Goal: Browse casually

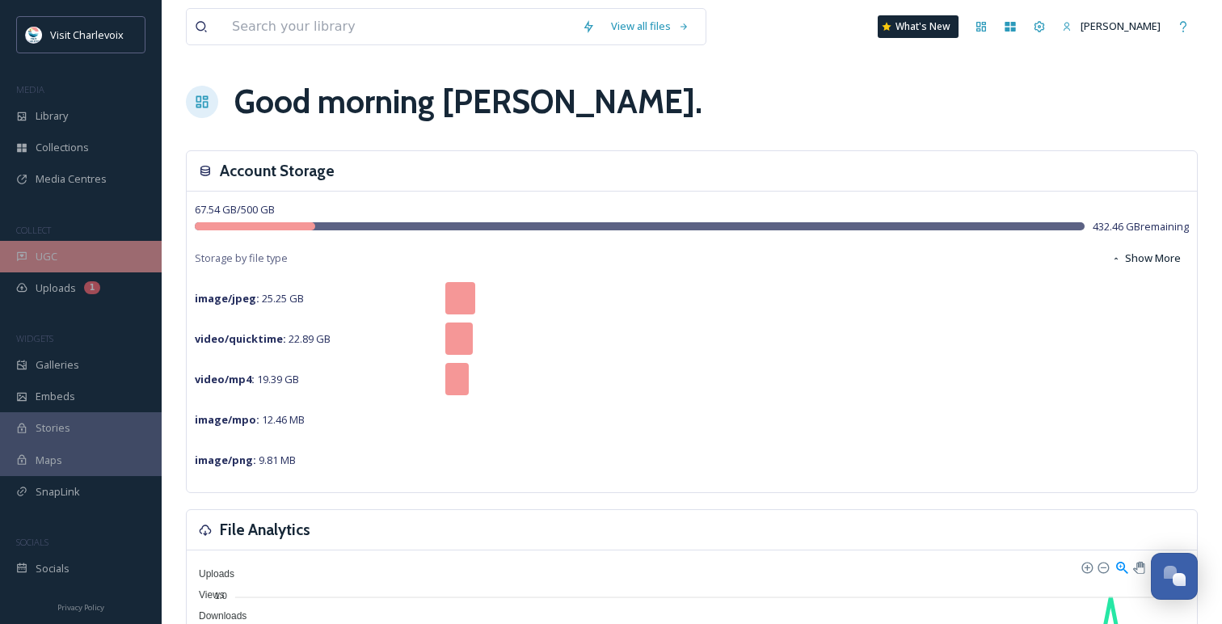
click at [76, 245] on div "UGC" at bounding box center [81, 257] width 162 height 32
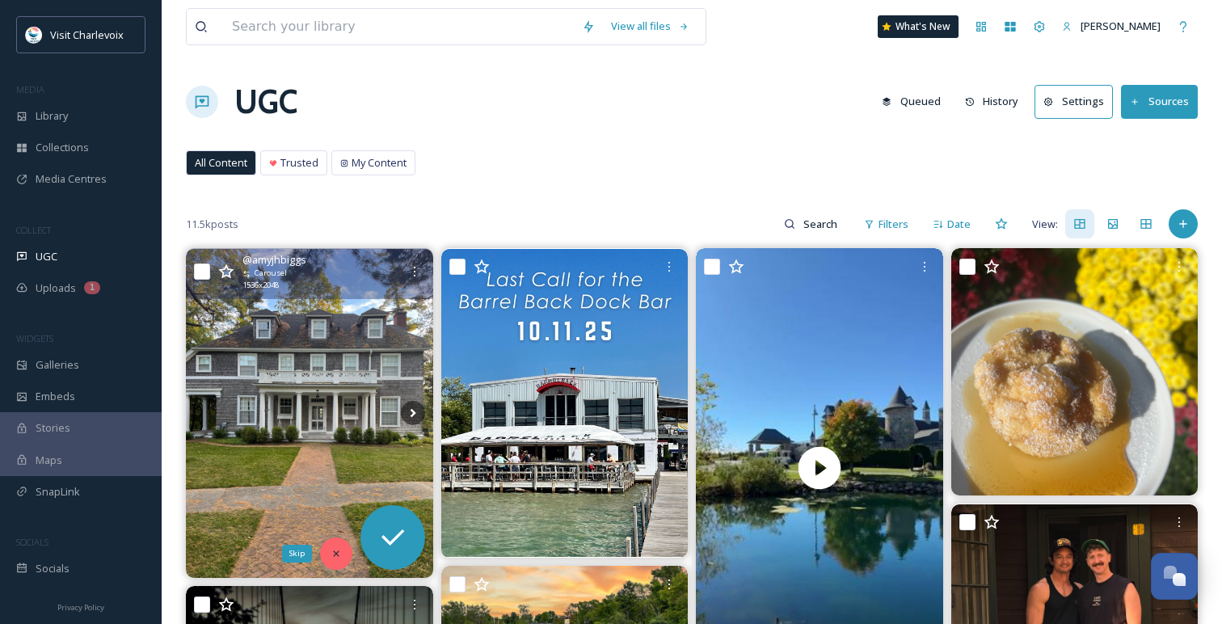
click at [337, 546] on div "Skip" at bounding box center [336, 553] width 32 height 32
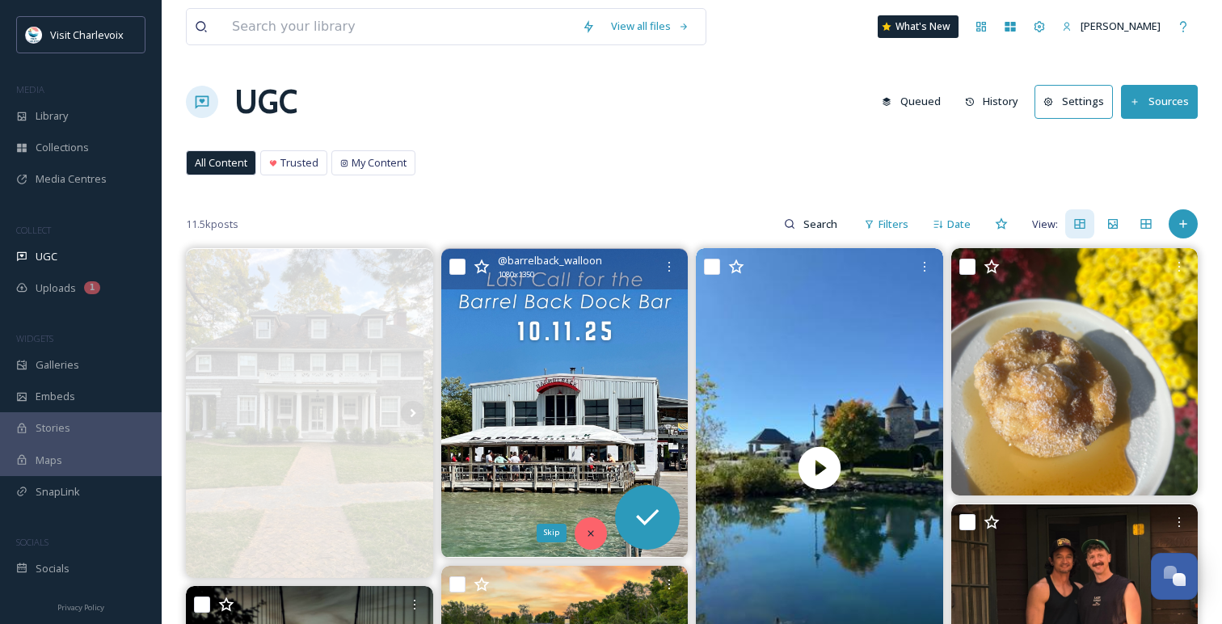
click at [593, 528] on icon at bounding box center [590, 533] width 11 height 11
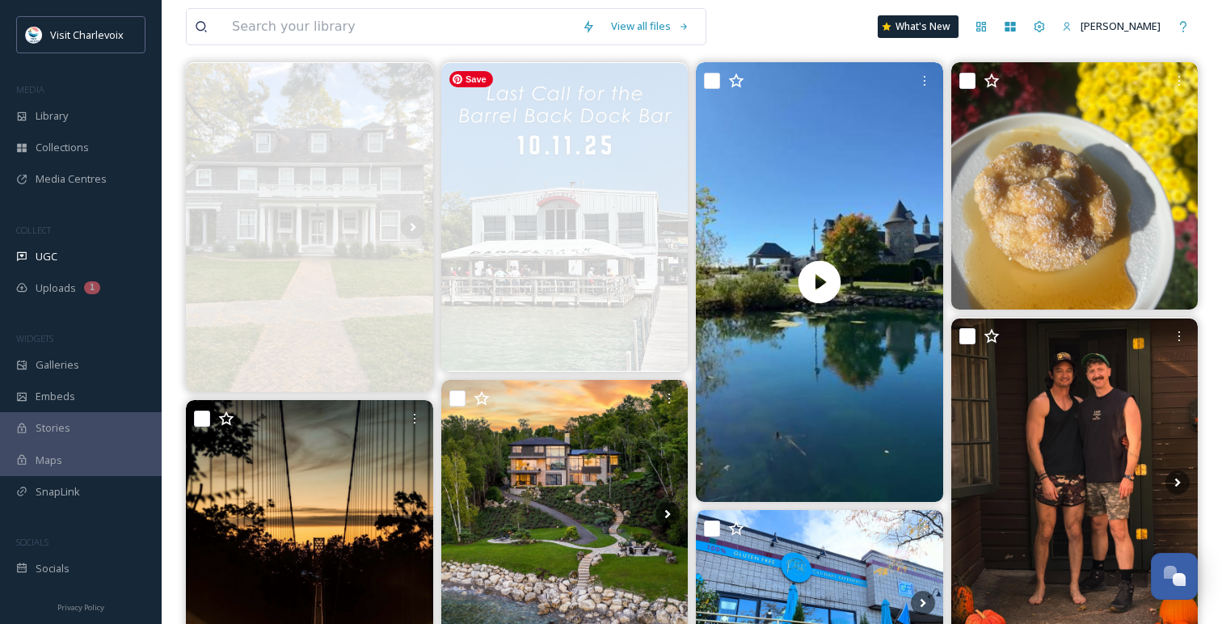
scroll to position [199, 0]
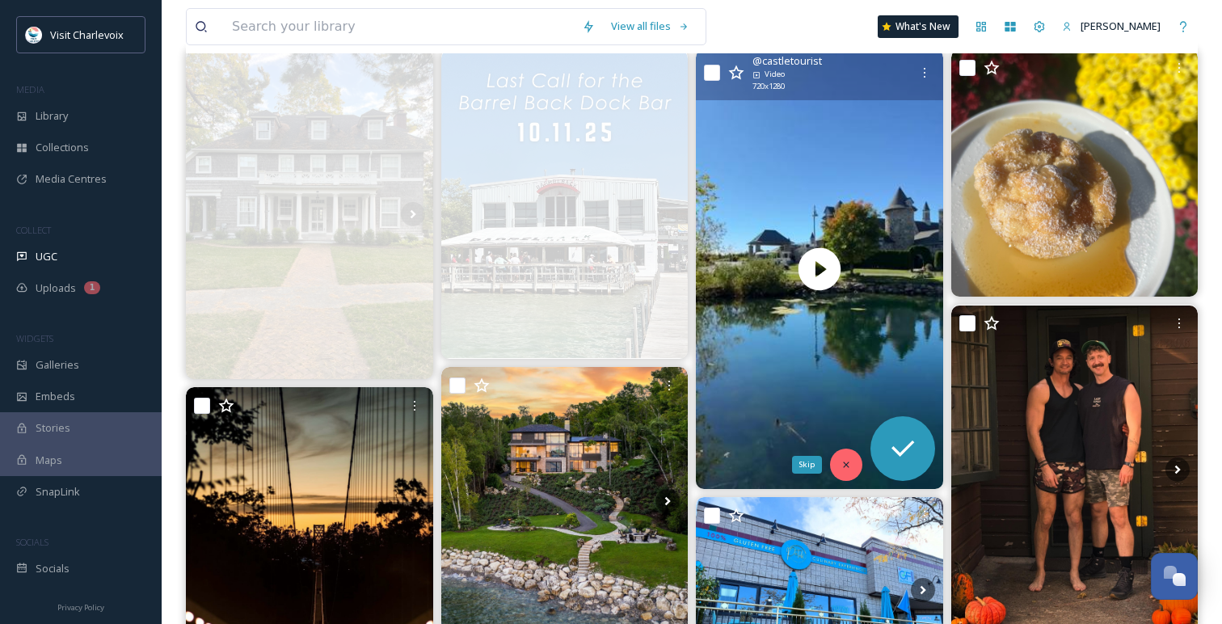
click at [847, 462] on icon at bounding box center [846, 464] width 11 height 11
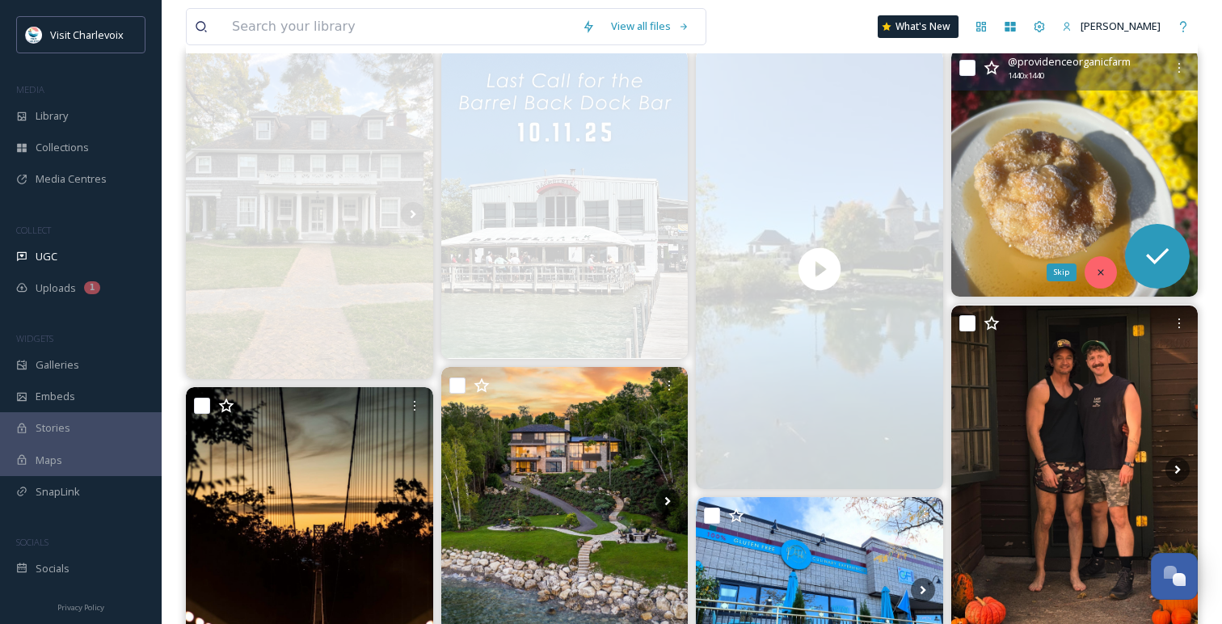
click at [1102, 271] on icon at bounding box center [1101, 272] width 6 height 6
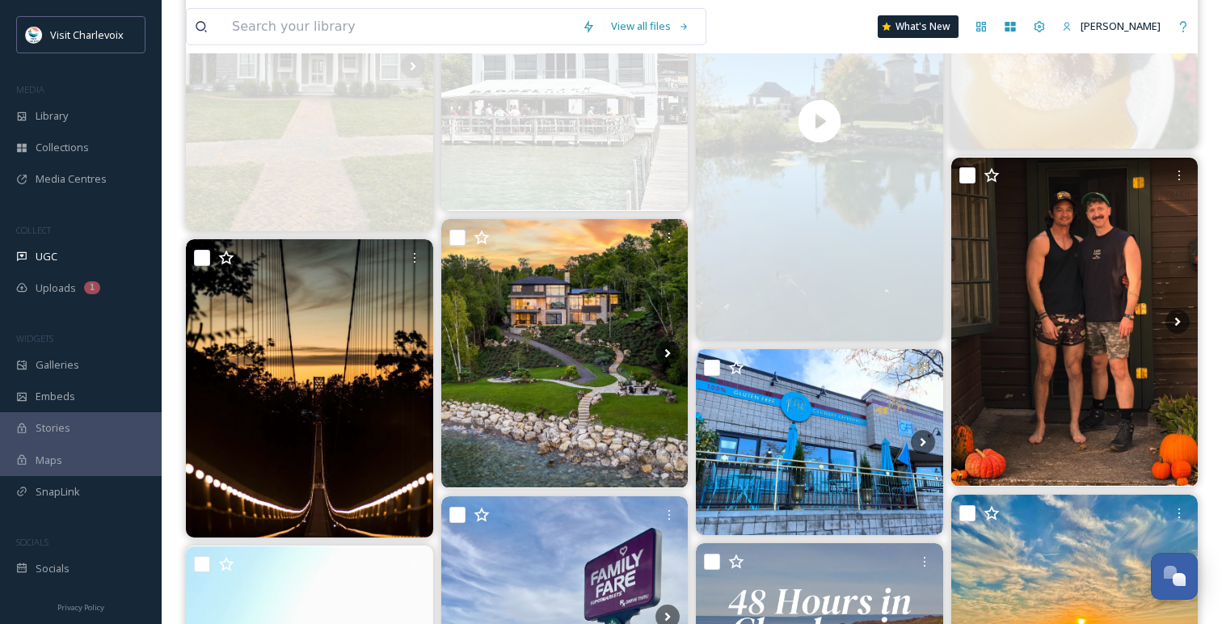
scroll to position [391, 0]
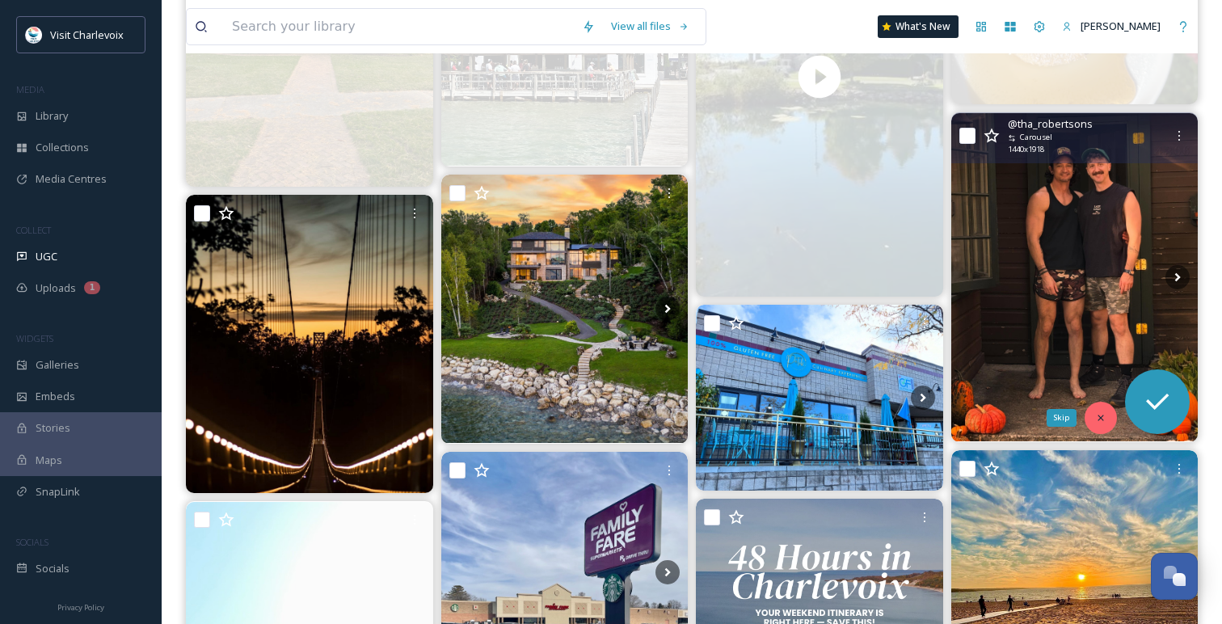
click at [1102, 417] on icon at bounding box center [1100, 417] width 11 height 11
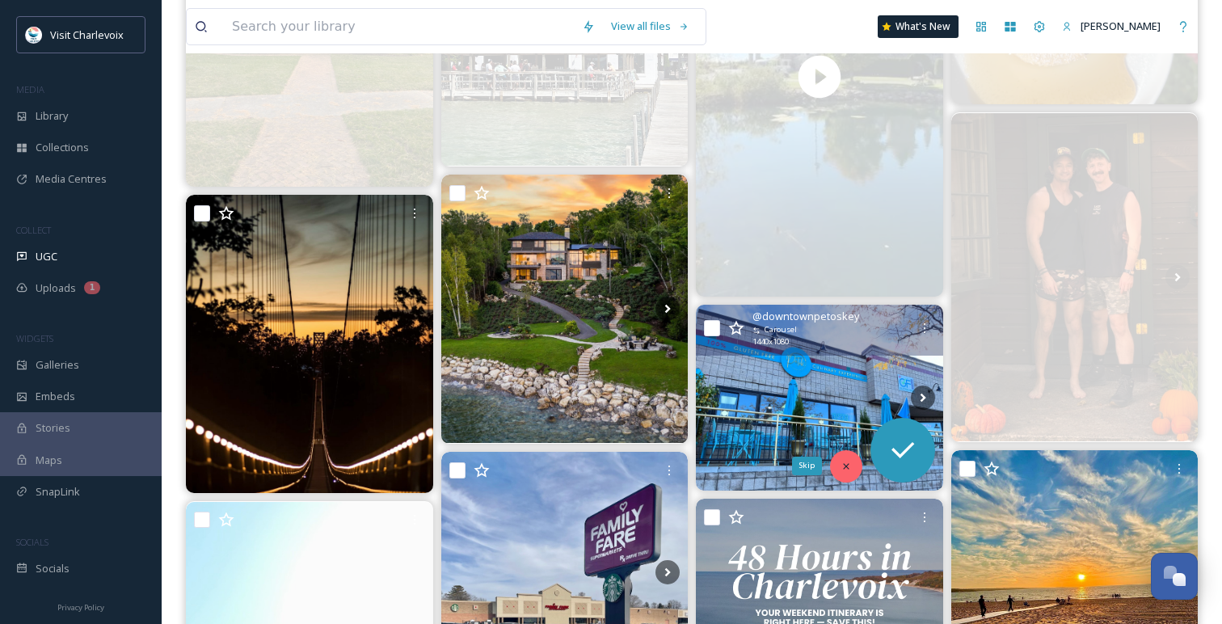
click at [848, 472] on div "Skip" at bounding box center [846, 466] width 32 height 32
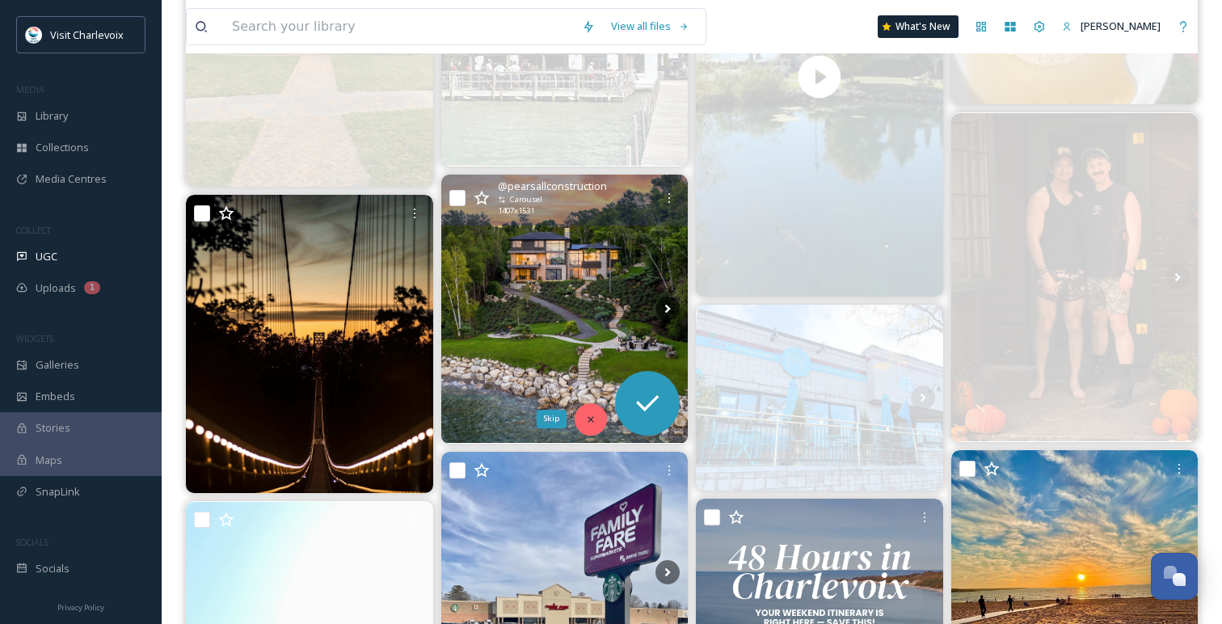
click at [592, 426] on div "Skip" at bounding box center [591, 419] width 32 height 32
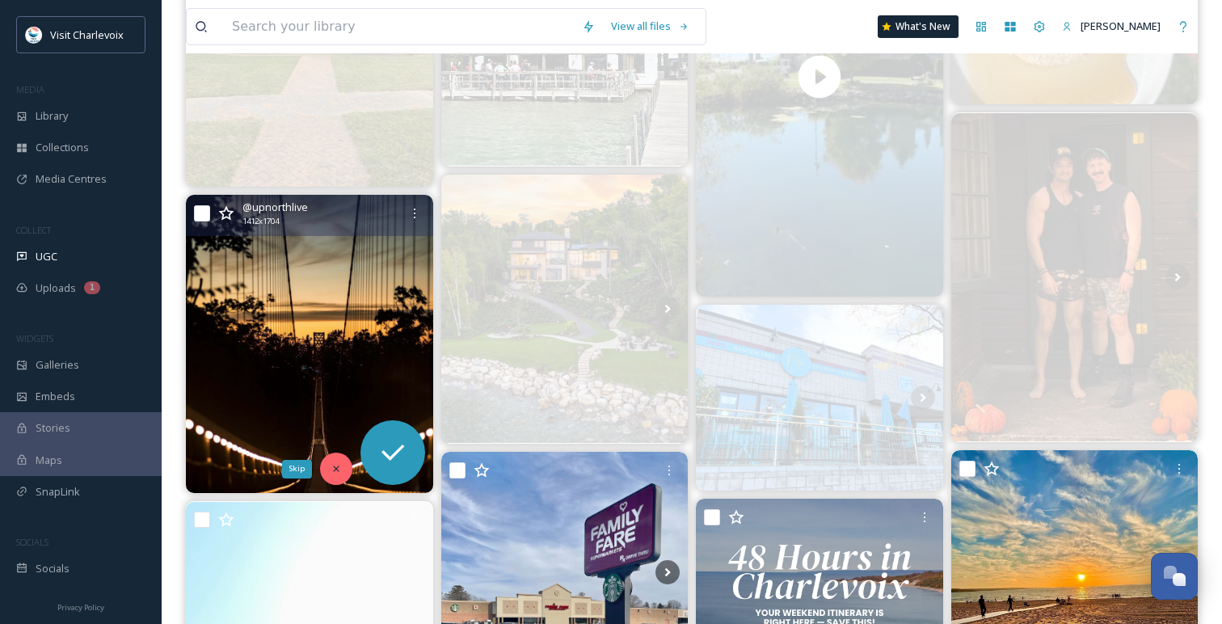
click at [331, 479] on div "Skip" at bounding box center [336, 469] width 32 height 32
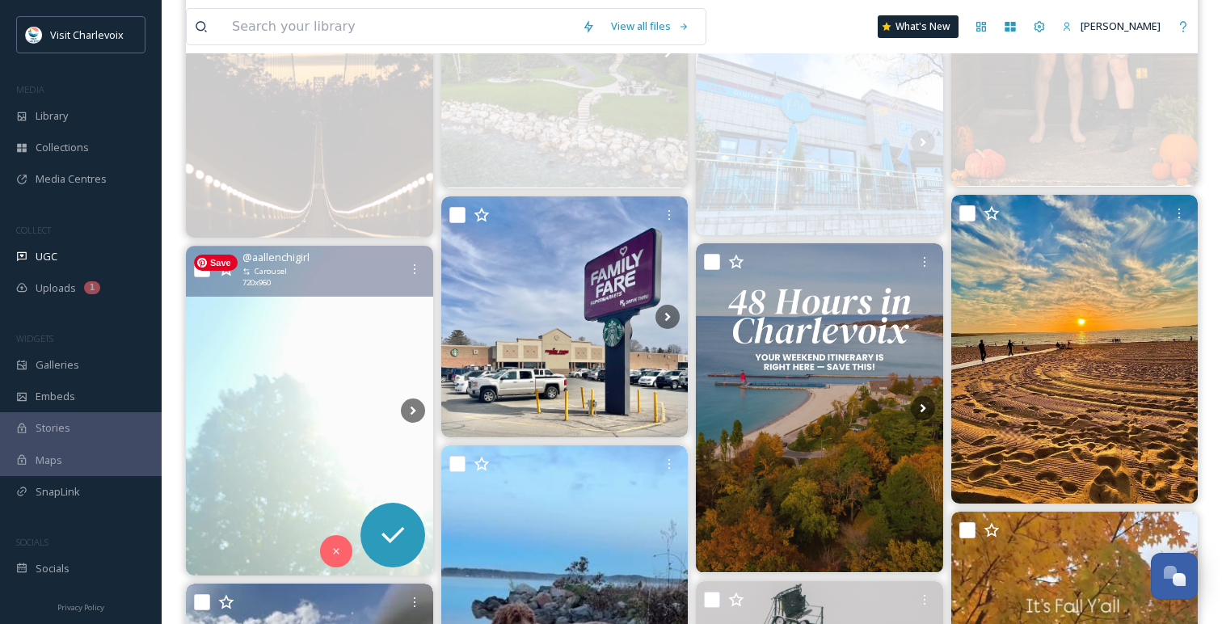
scroll to position [648, 0]
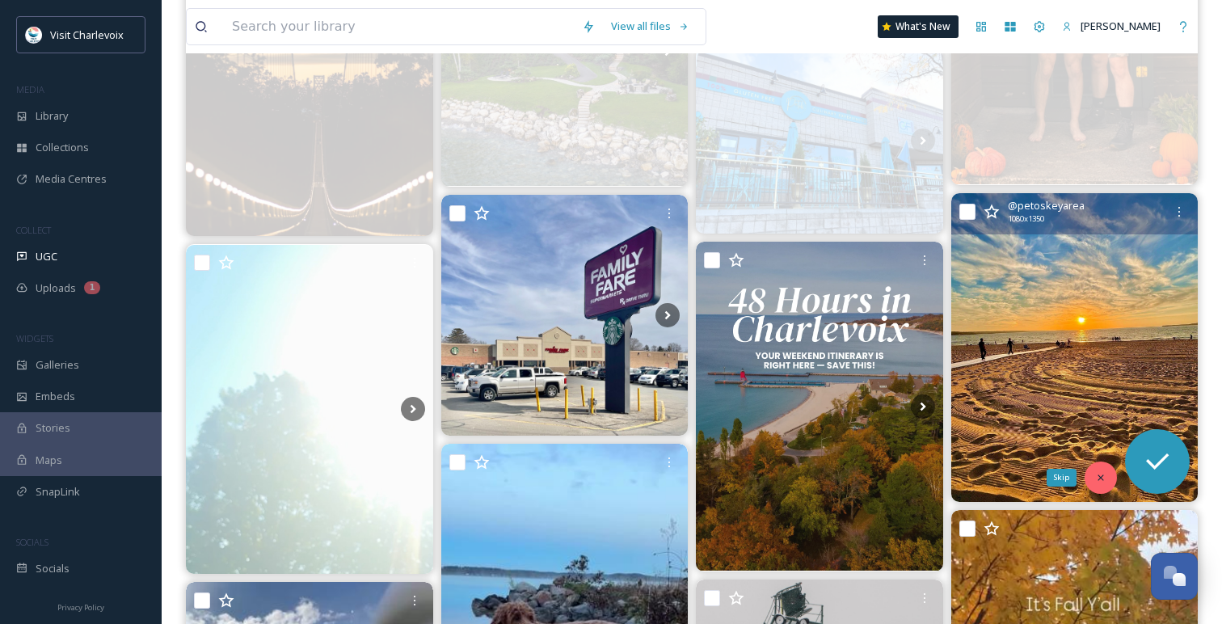
click at [1113, 474] on div "Skip" at bounding box center [1101, 477] width 32 height 32
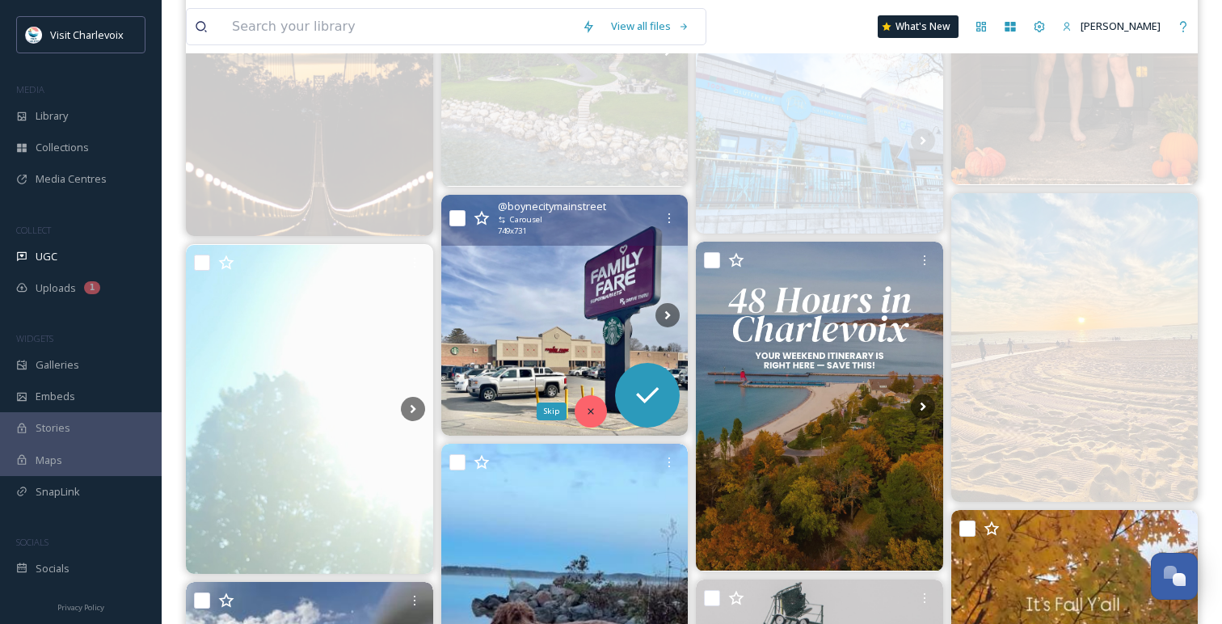
click at [591, 410] on icon at bounding box center [591, 412] width 6 height 6
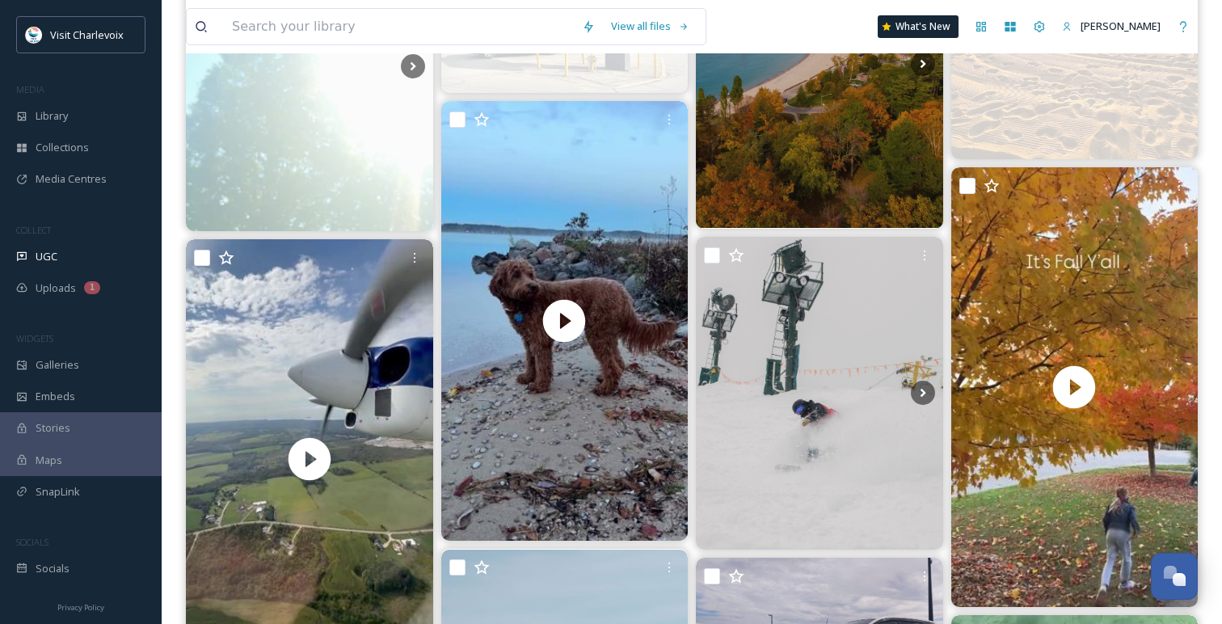
scroll to position [1015, 0]
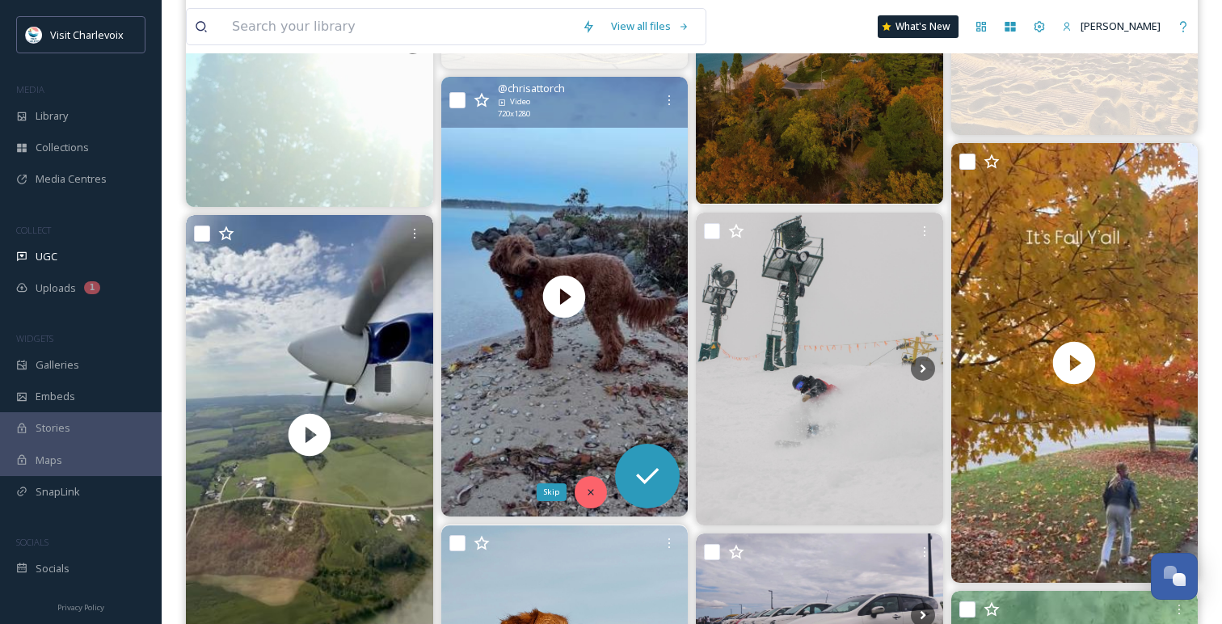
click at [599, 490] on div "Skip" at bounding box center [591, 492] width 32 height 32
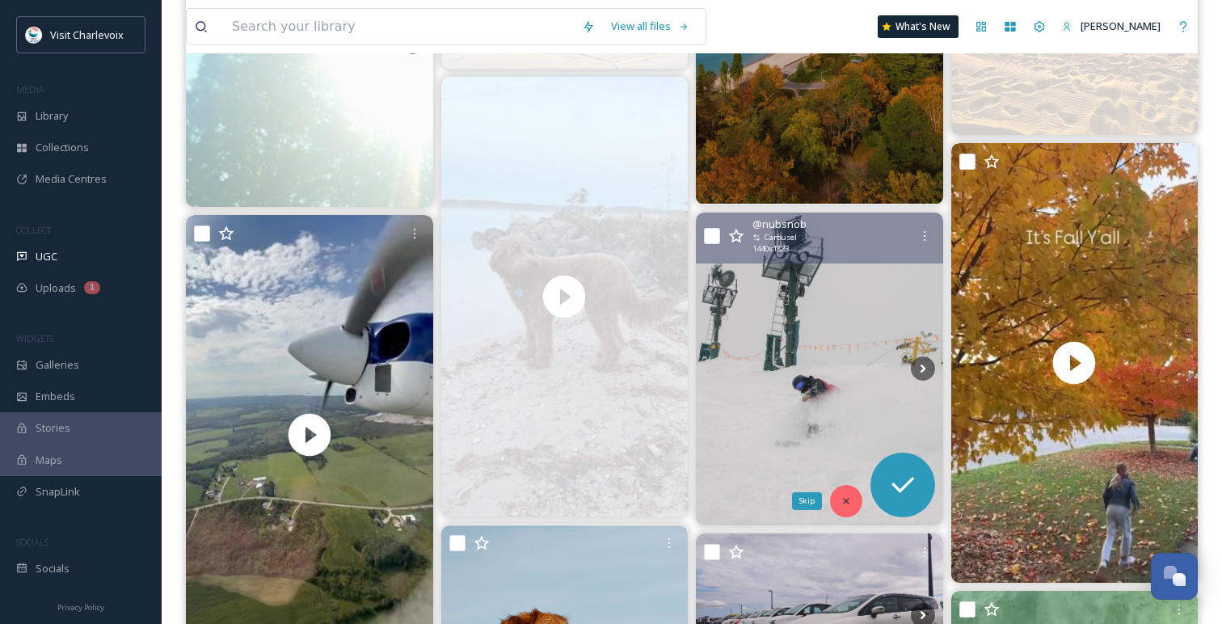
click at [845, 504] on icon at bounding box center [846, 500] width 11 height 11
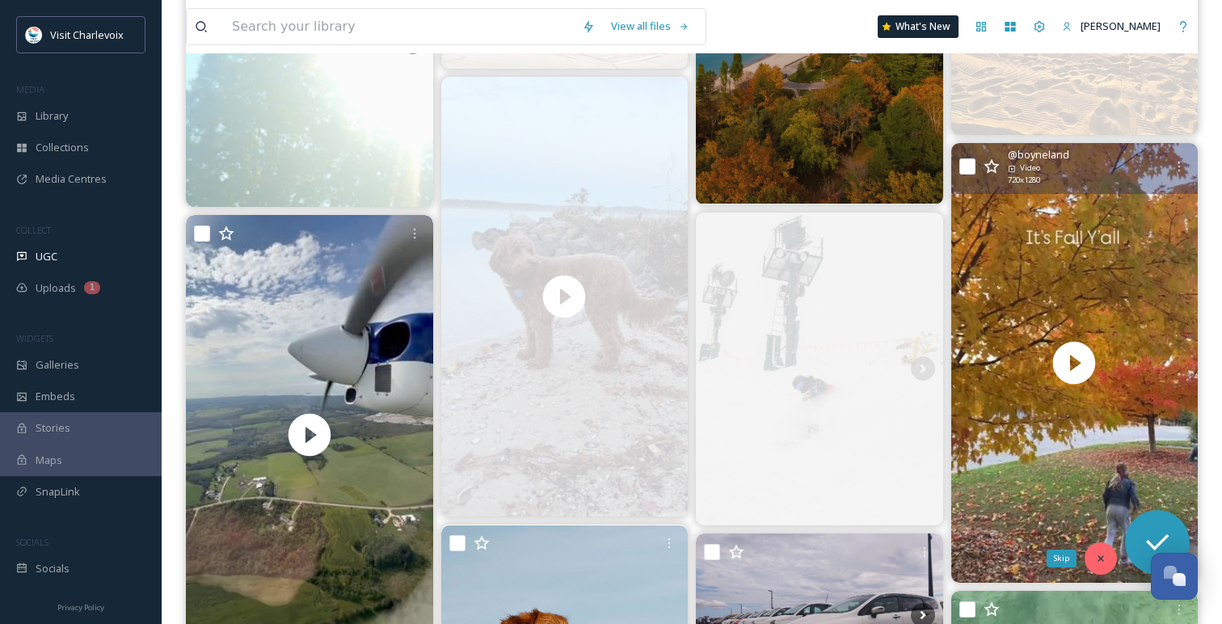
click at [1102, 564] on div "Skip" at bounding box center [1101, 558] width 32 height 32
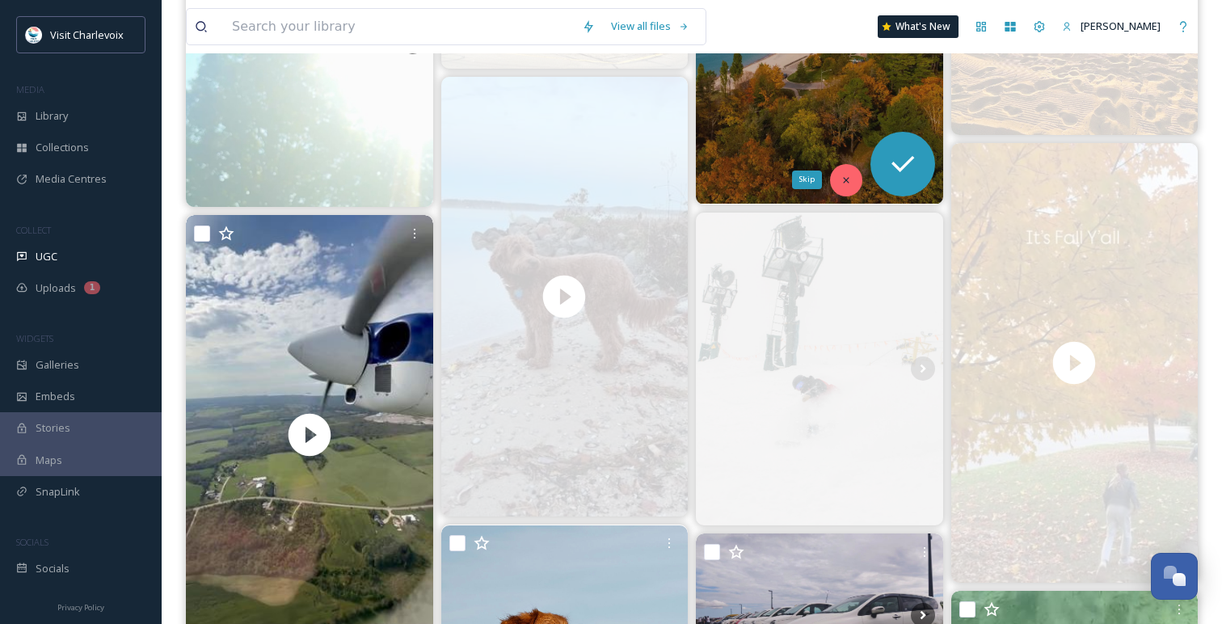
click at [853, 177] on div "Skip" at bounding box center [846, 180] width 32 height 32
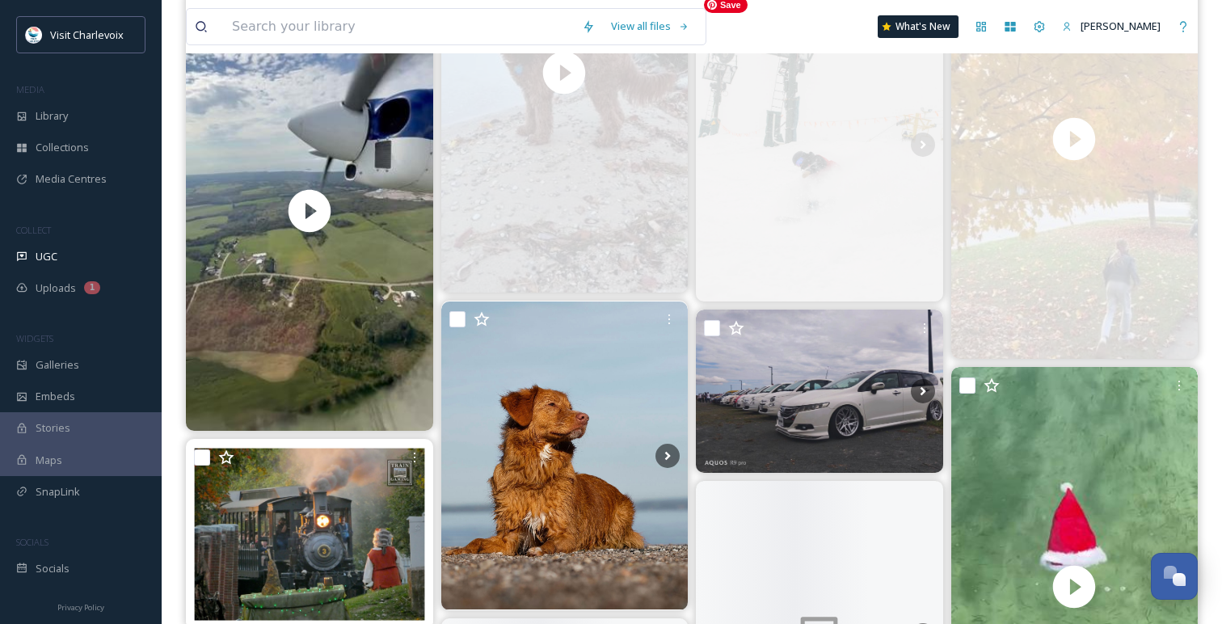
scroll to position [1396, 0]
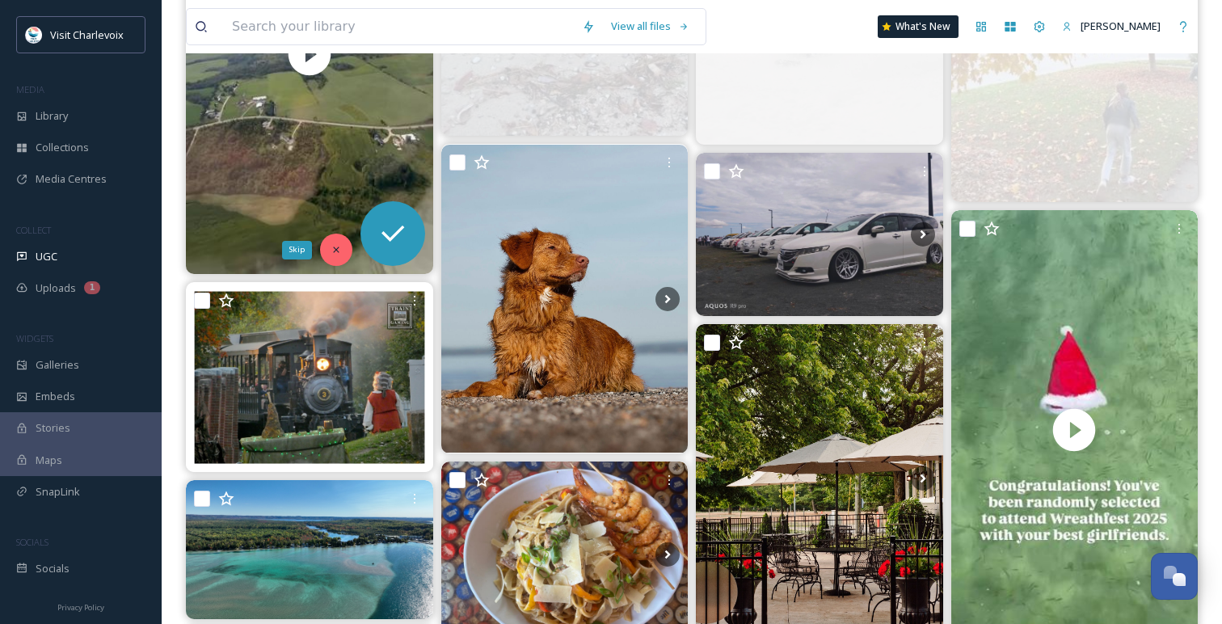
click at [337, 253] on icon at bounding box center [336, 249] width 11 height 11
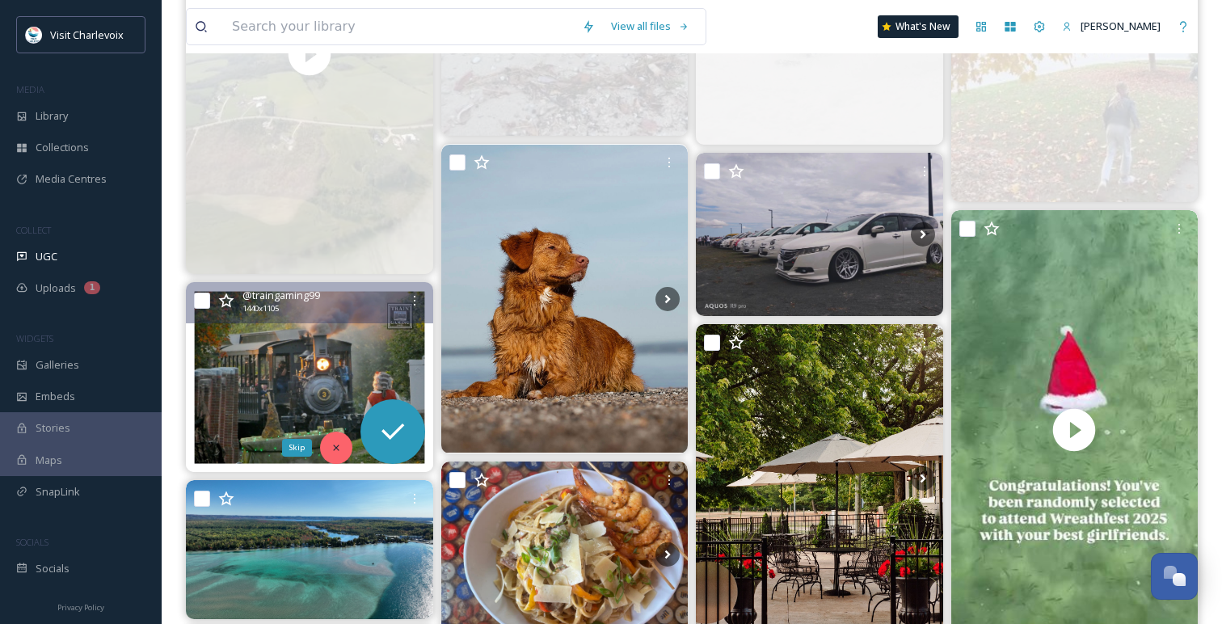
click at [332, 445] on icon at bounding box center [336, 447] width 11 height 11
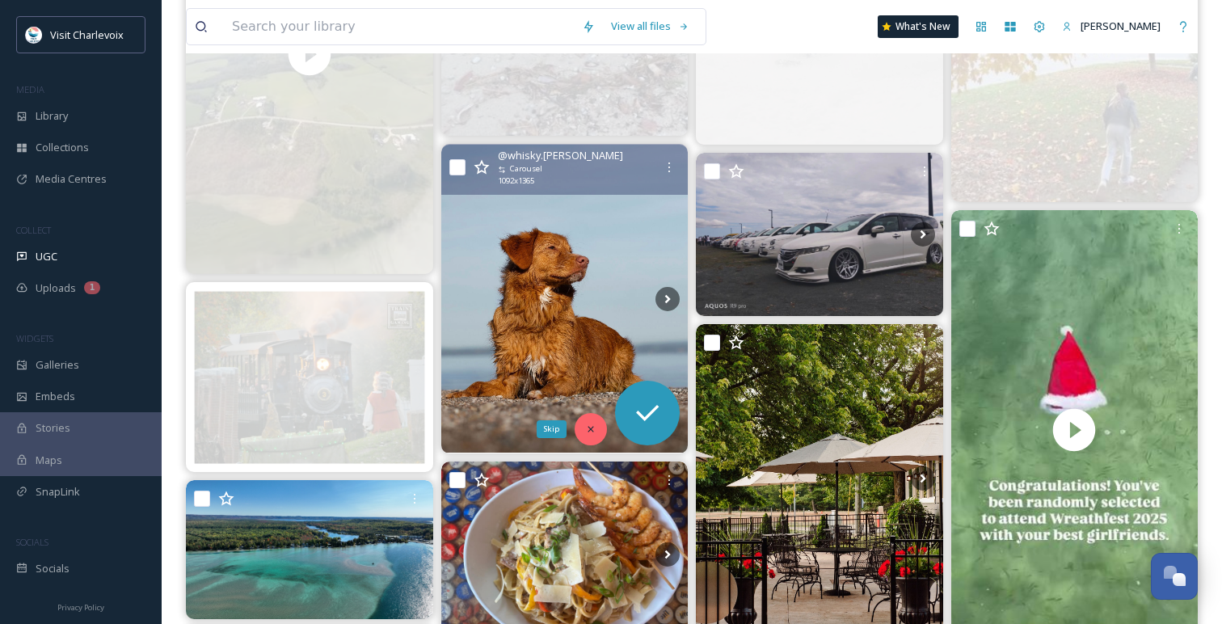
click at [586, 428] on icon at bounding box center [590, 428] width 11 height 11
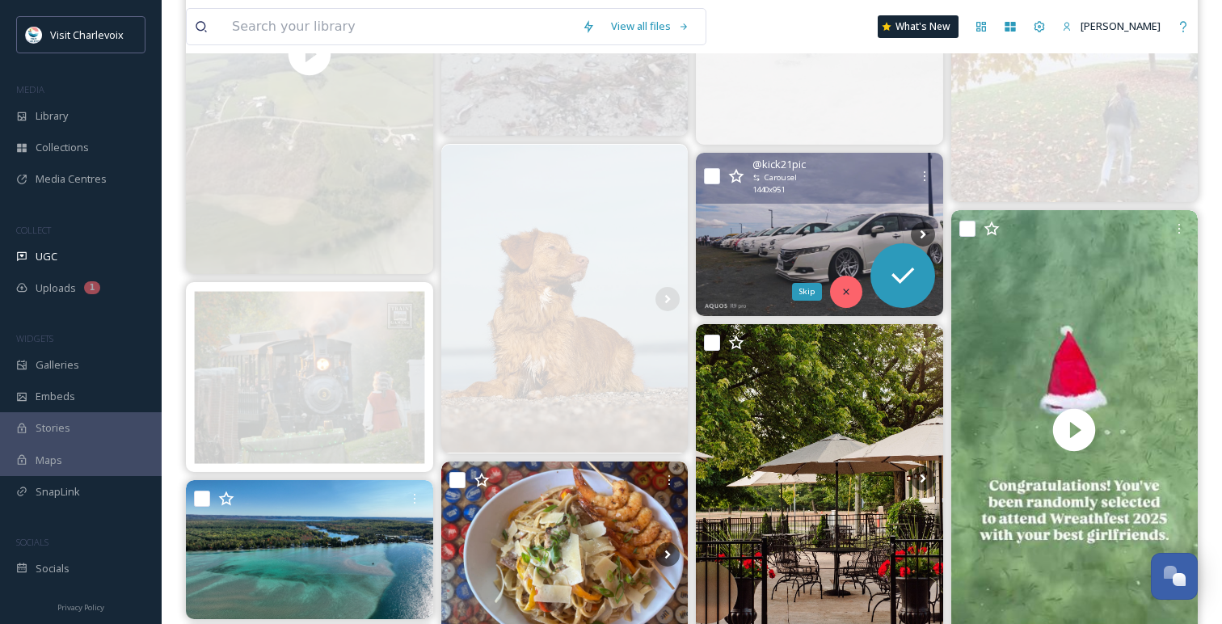
click at [846, 302] on div "Skip" at bounding box center [846, 292] width 32 height 32
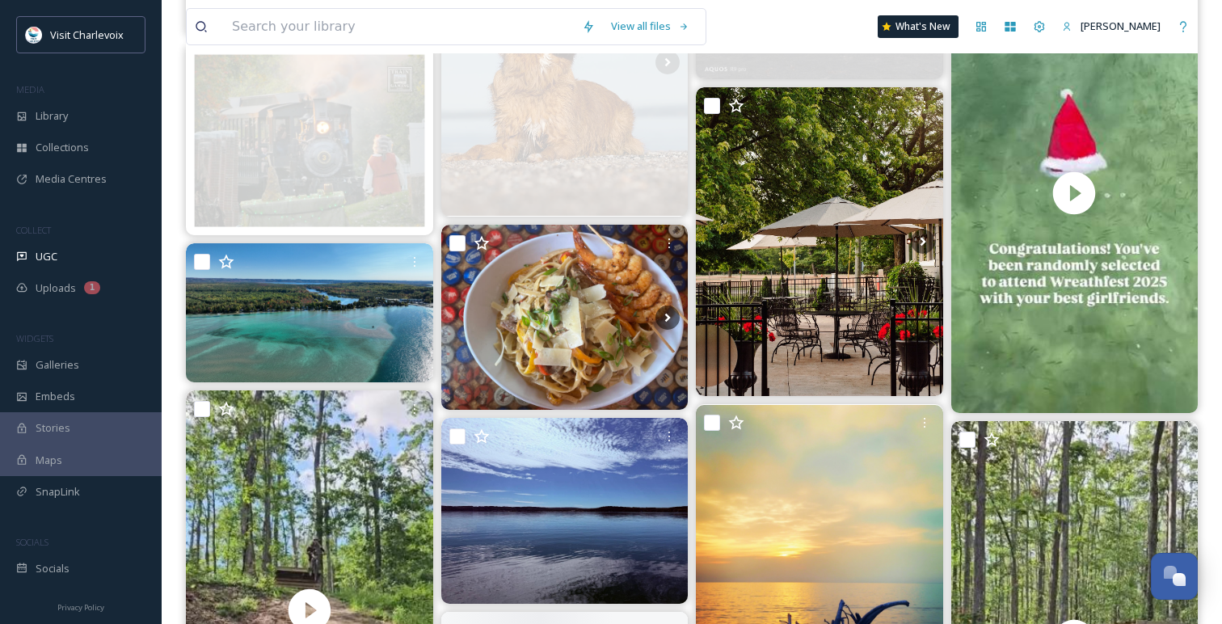
scroll to position [1686, 0]
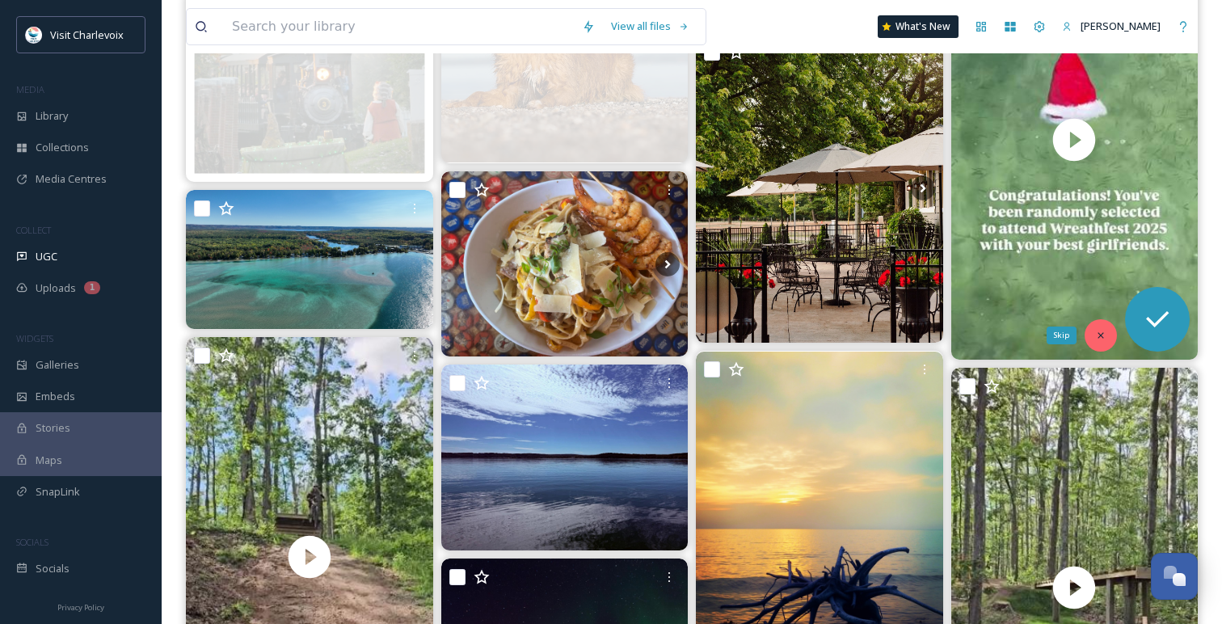
click at [1102, 340] on icon at bounding box center [1100, 335] width 11 height 11
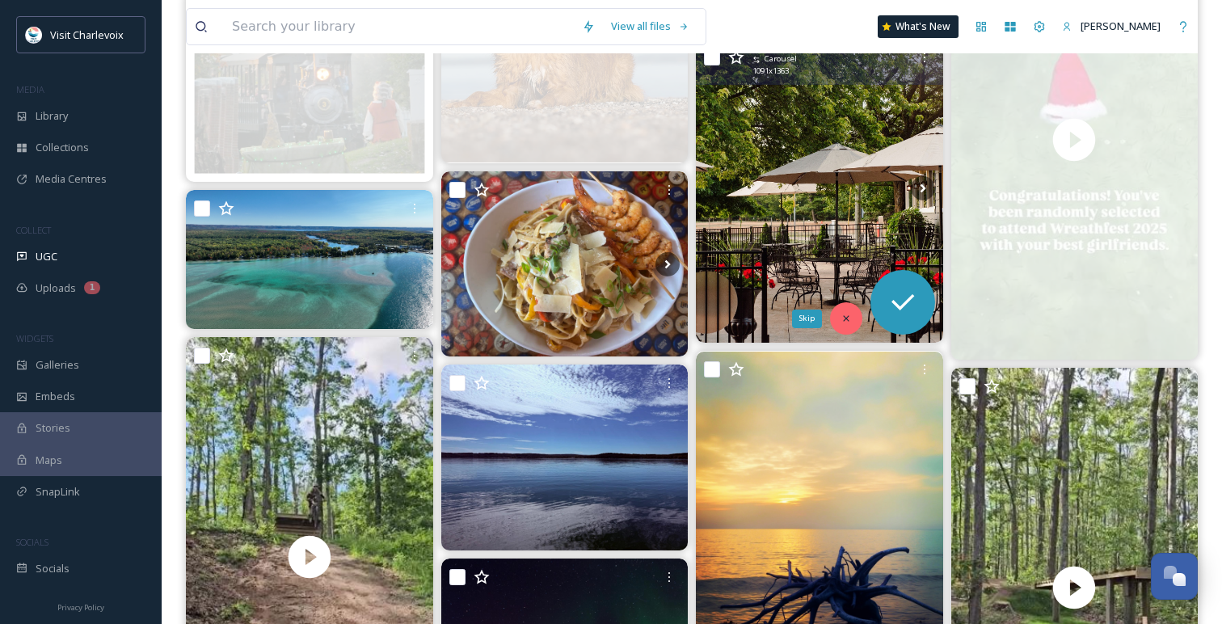
click at [842, 312] on div "Skip" at bounding box center [846, 318] width 32 height 32
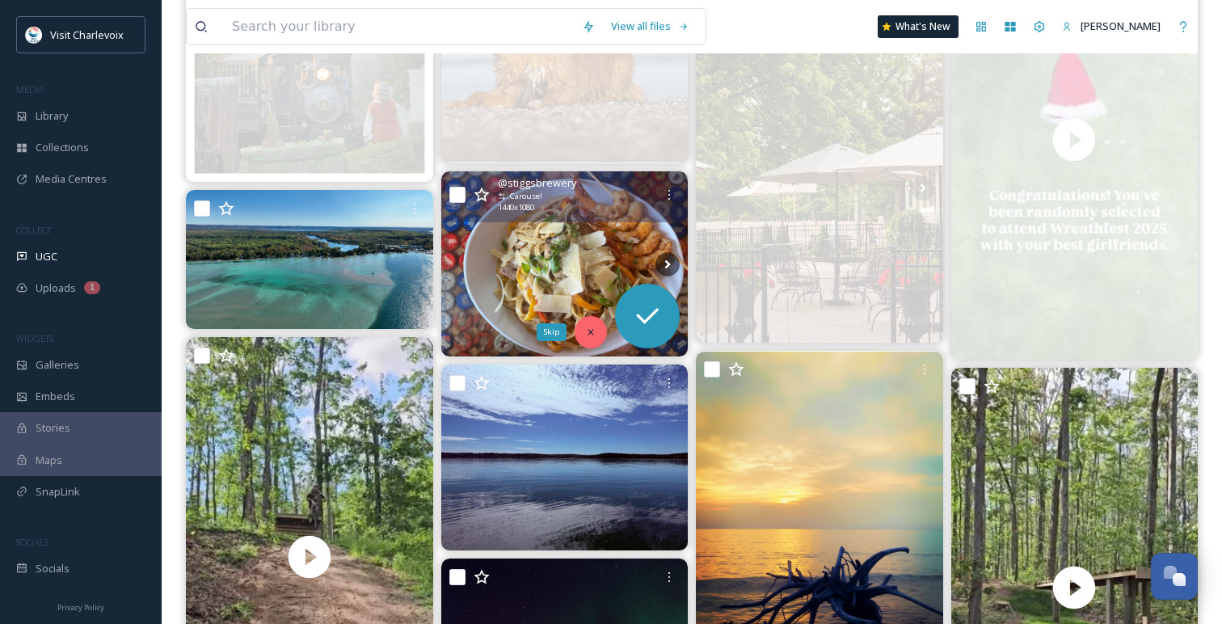
click at [592, 329] on icon at bounding box center [590, 332] width 11 height 11
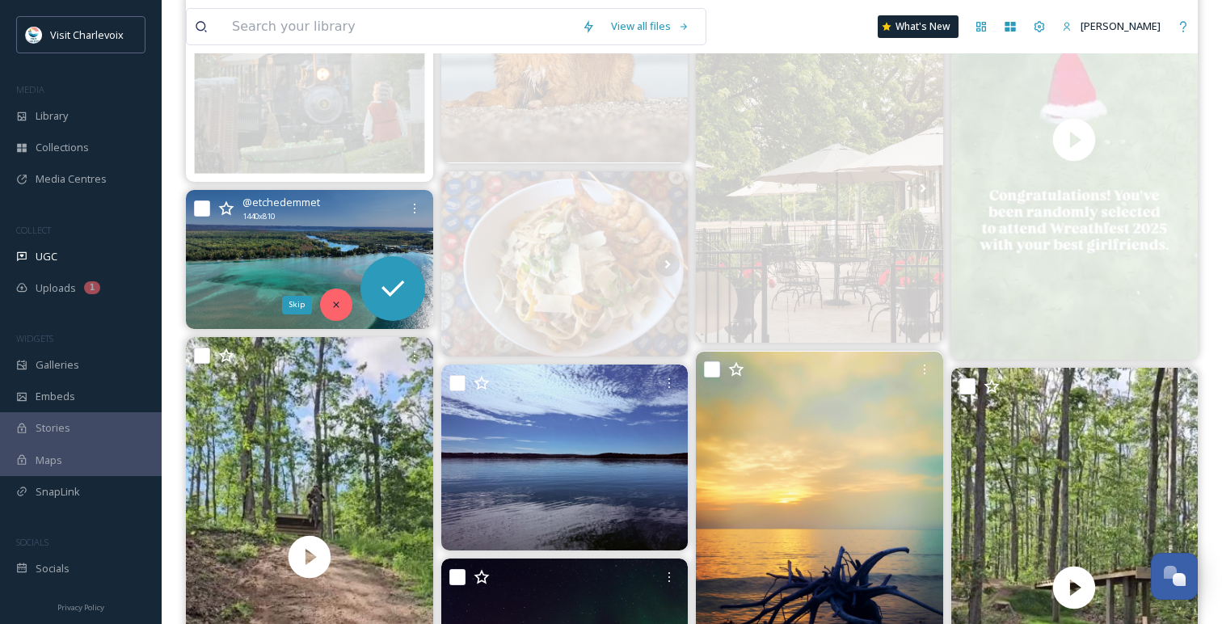
click at [335, 305] on icon at bounding box center [336, 305] width 6 height 6
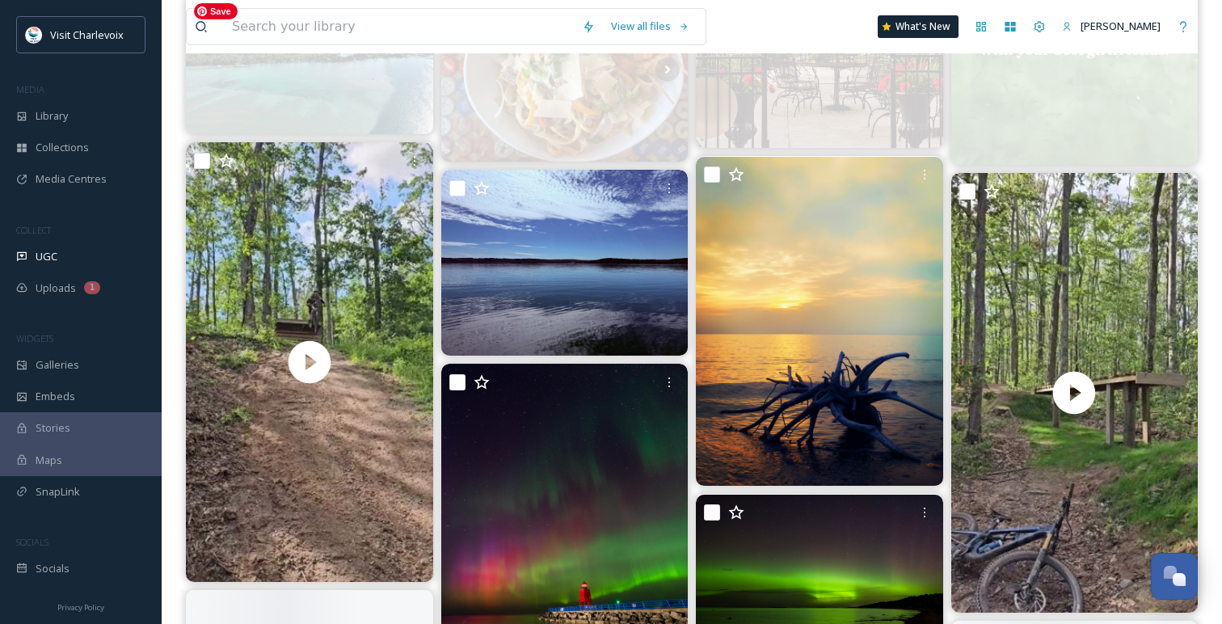
scroll to position [1907, 0]
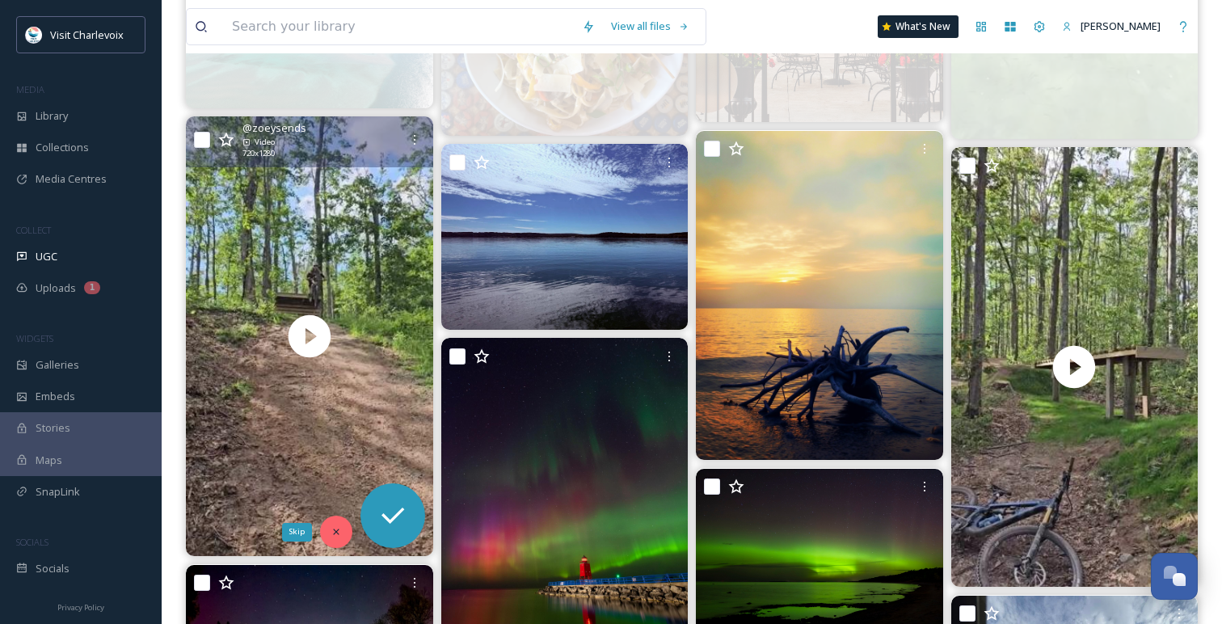
click at [335, 542] on div "Skip" at bounding box center [336, 532] width 32 height 32
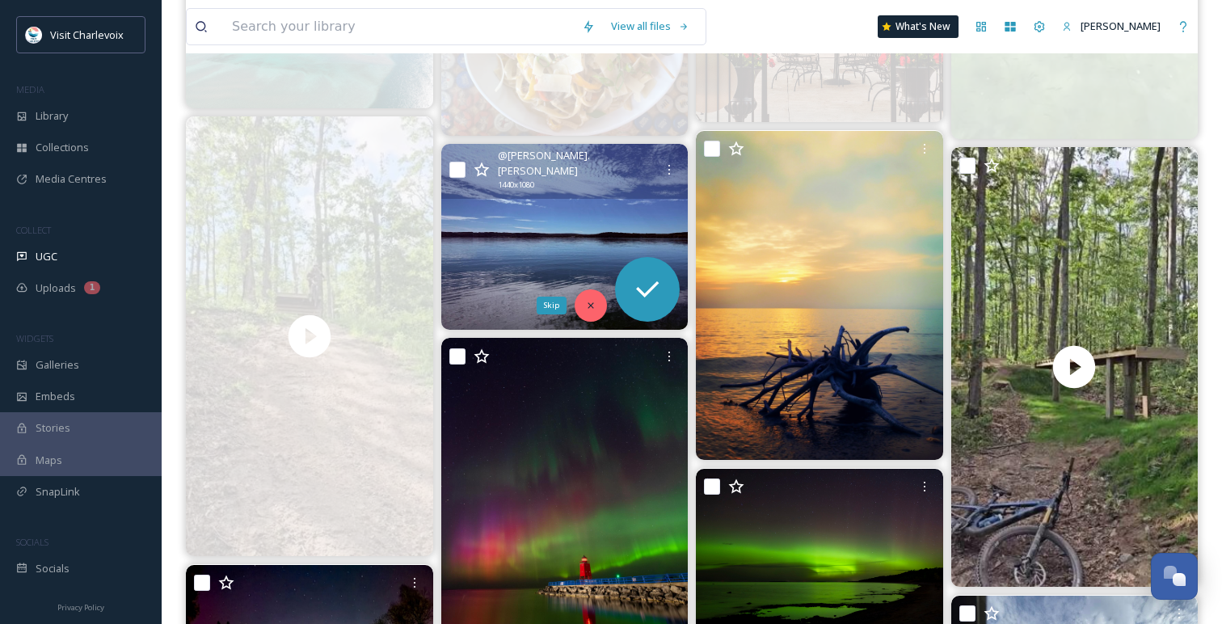
click at [595, 306] on icon at bounding box center [590, 305] width 11 height 11
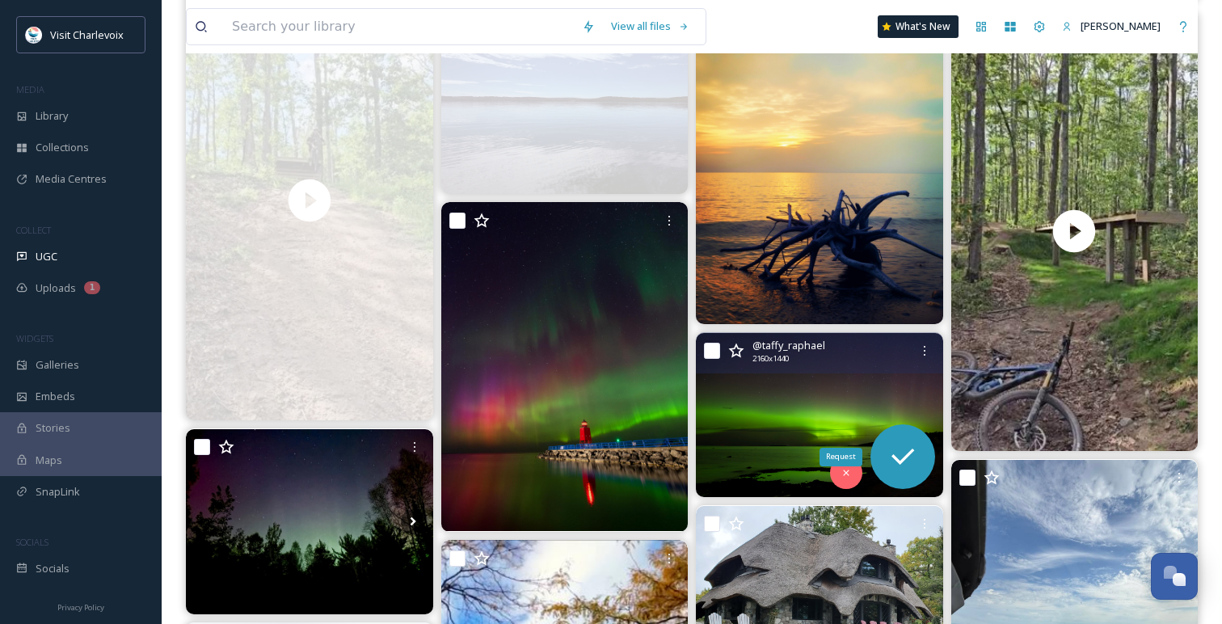
scroll to position [2067, 0]
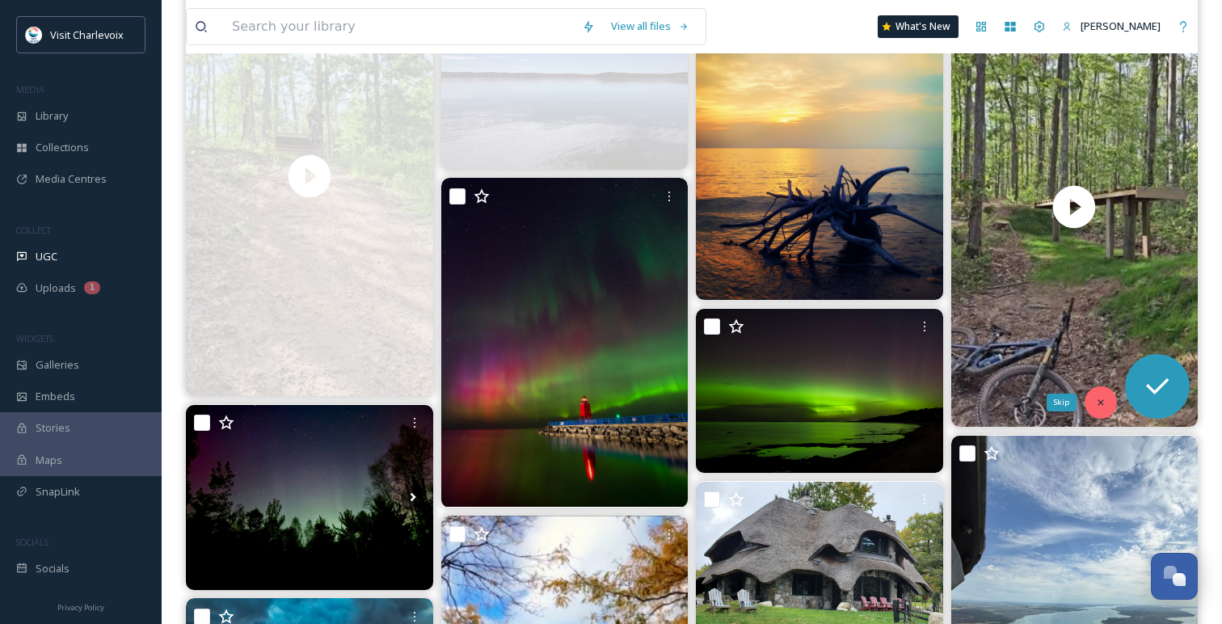
click at [1102, 397] on icon at bounding box center [1100, 402] width 11 height 11
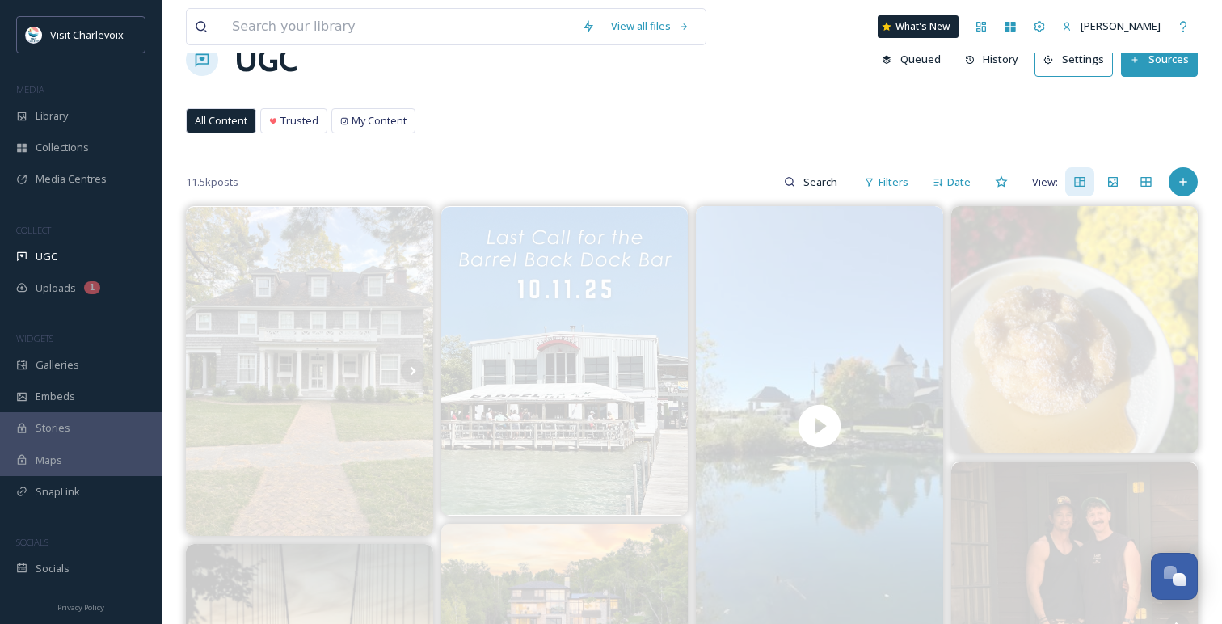
scroll to position [0, 0]
